Goal: Task Accomplishment & Management: Use online tool/utility

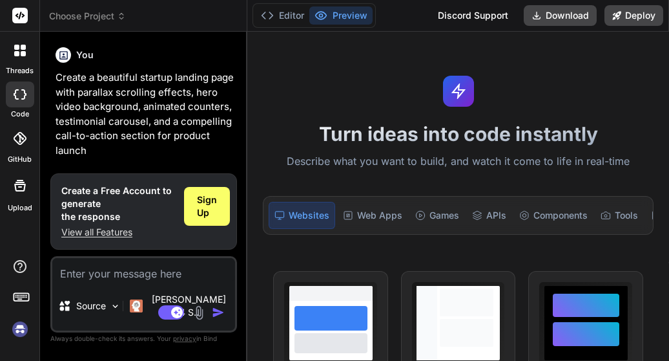
scroll to position [116, 0]
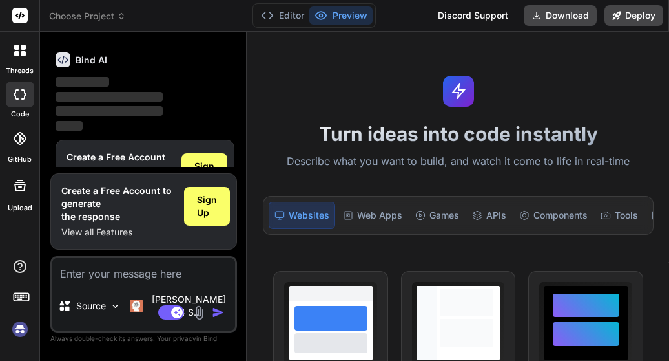
type textarea "x"
click at [206, 219] on span "Sign Up" at bounding box center [207, 206] width 20 height 26
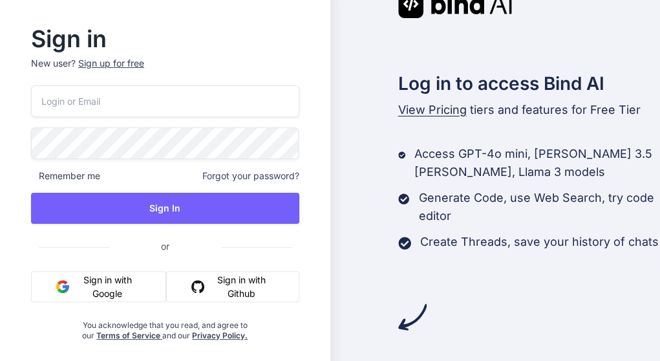
click at [98, 285] on button "Sign in with Google" at bounding box center [98, 286] width 135 height 31
click at [79, 125] on div "Remember me Forgot your password? Sign In or Sign in with Google Sign in with G…" at bounding box center [165, 212] width 268 height 255
click at [86, 223] on div "Remember me Forgot your password? Sign In or Sign in with Google Sign in with G…" at bounding box center [165, 212] width 268 height 255
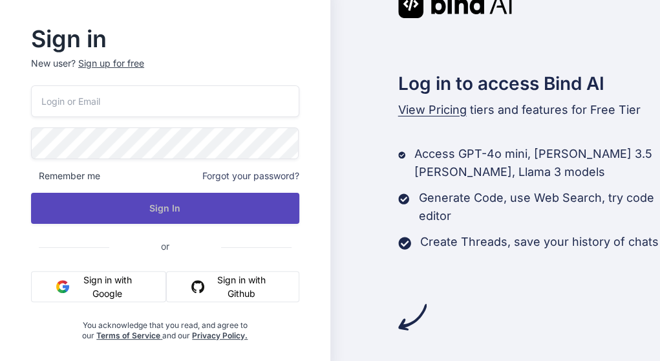
click at [94, 209] on button "Sign In" at bounding box center [165, 208] width 268 height 31
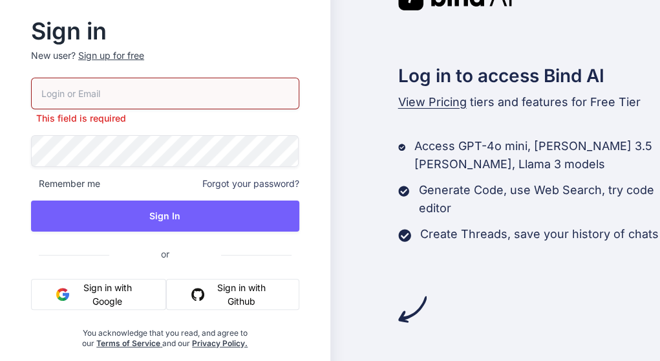
click at [70, 301] on button "Sign in with Google" at bounding box center [98, 293] width 135 height 31
